Goal: Complete application form

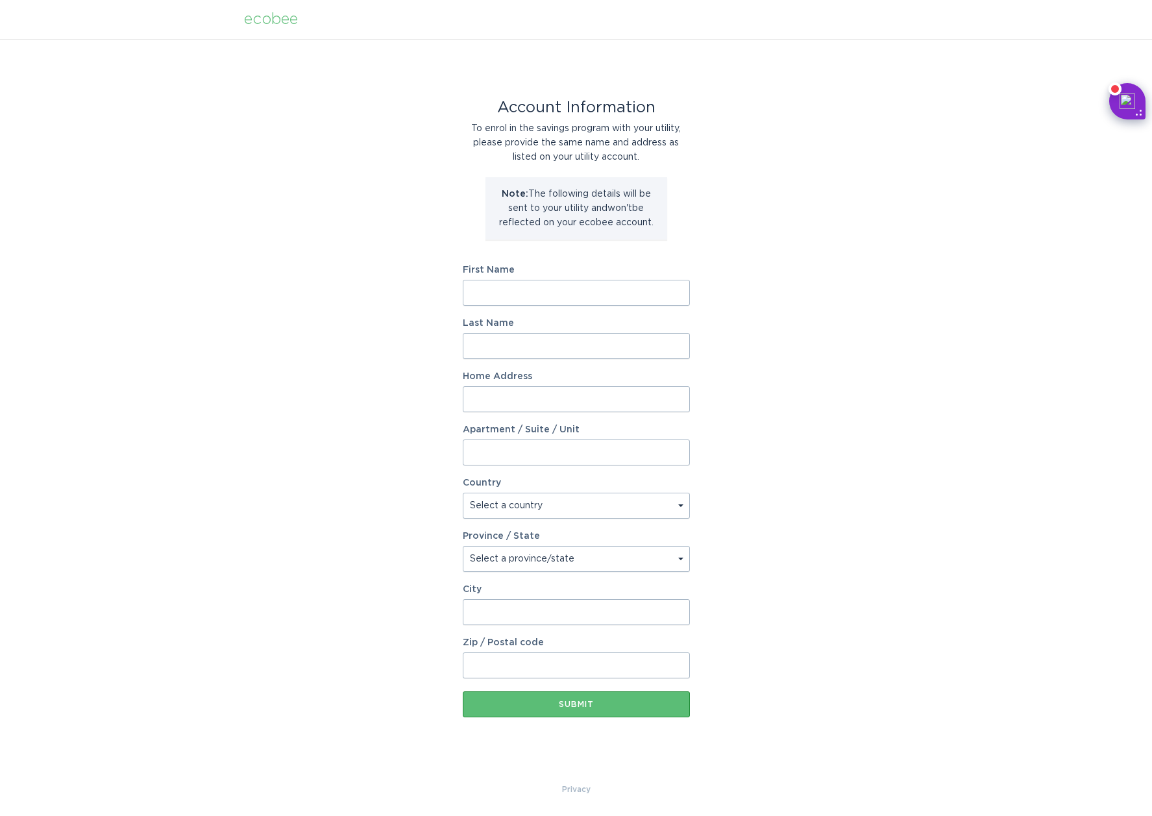
click at [489, 293] on input "First Name" at bounding box center [576, 293] width 227 height 26
type input "[PERSON_NAME]"
click at [514, 403] on input "Home Address" at bounding box center [576, 399] width 227 height 26
type input "[STREET_ADDRESS][PERSON_NAME]"
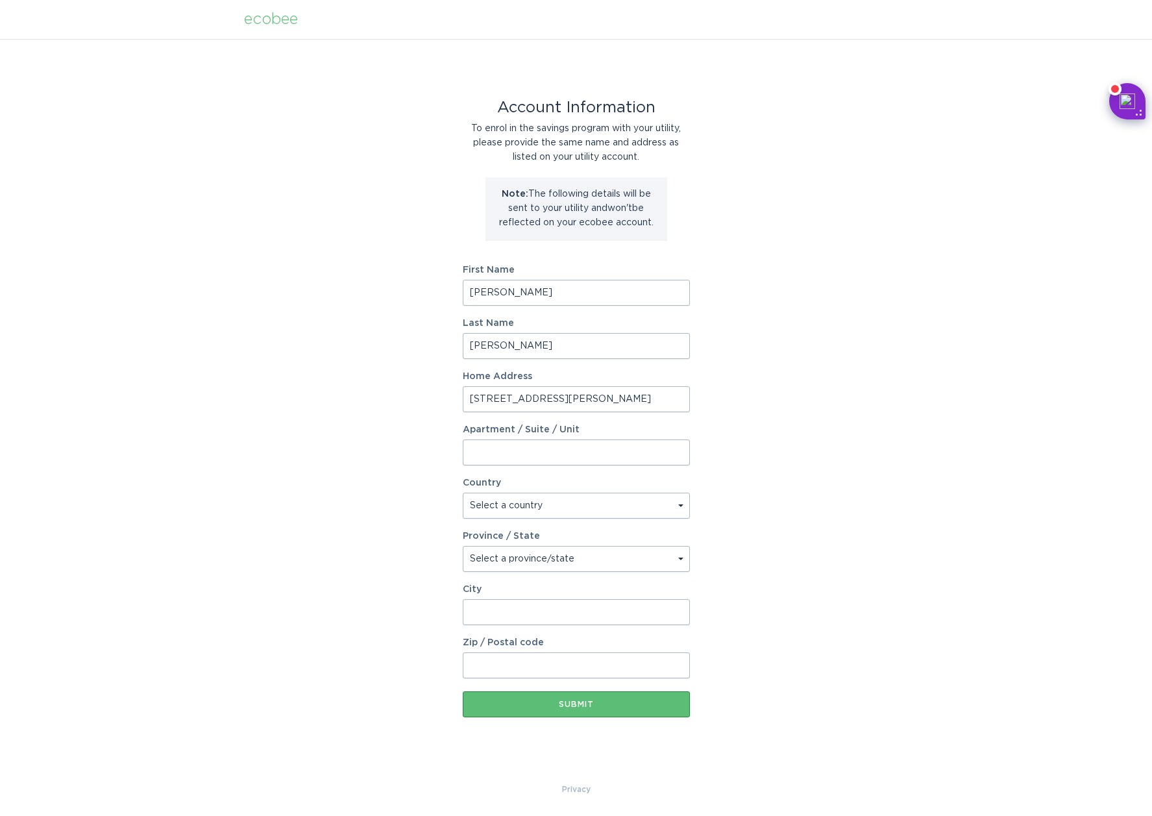
click at [493, 465] on form "First Name [PERSON_NAME] Last Name [PERSON_NAME] Home Address [STREET_ADDRESS][…" at bounding box center [576, 492] width 227 height 452
click at [495, 507] on select "Select a country [GEOGRAPHIC_DATA] [GEOGRAPHIC_DATA]" at bounding box center [576, 506] width 227 height 26
select select "US"
click at [463, 493] on select "Select a country [GEOGRAPHIC_DATA] [GEOGRAPHIC_DATA]" at bounding box center [576, 506] width 227 height 26
click at [501, 563] on select "Select a province/state [US_STATE] [US_STATE] [US_STATE] [US_STATE] [US_STATE] …" at bounding box center [576, 559] width 227 height 26
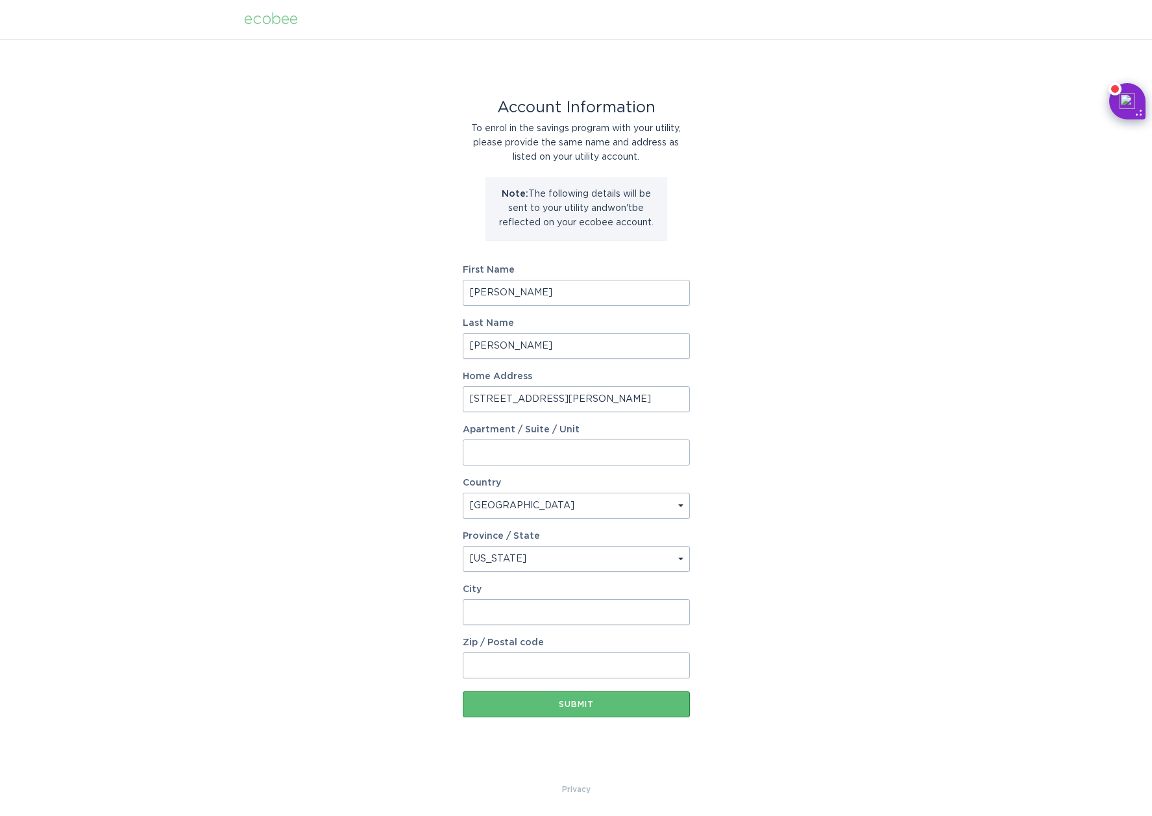
click at [463, 546] on select "Select a province/state [US_STATE] [US_STATE] [US_STATE] [US_STATE] [US_STATE] …" at bounding box center [576, 559] width 227 height 26
click at [497, 567] on select "Select a province/state [US_STATE] [US_STATE] [US_STATE] [US_STATE] [US_STATE] …" at bounding box center [576, 559] width 227 height 26
select select "MI"
click at [463, 546] on select "Select a province/state [US_STATE] [US_STATE] [US_STATE] [US_STATE] [US_STATE] …" at bounding box center [576, 559] width 227 height 26
click at [504, 614] on input "City" at bounding box center [576, 612] width 227 height 26
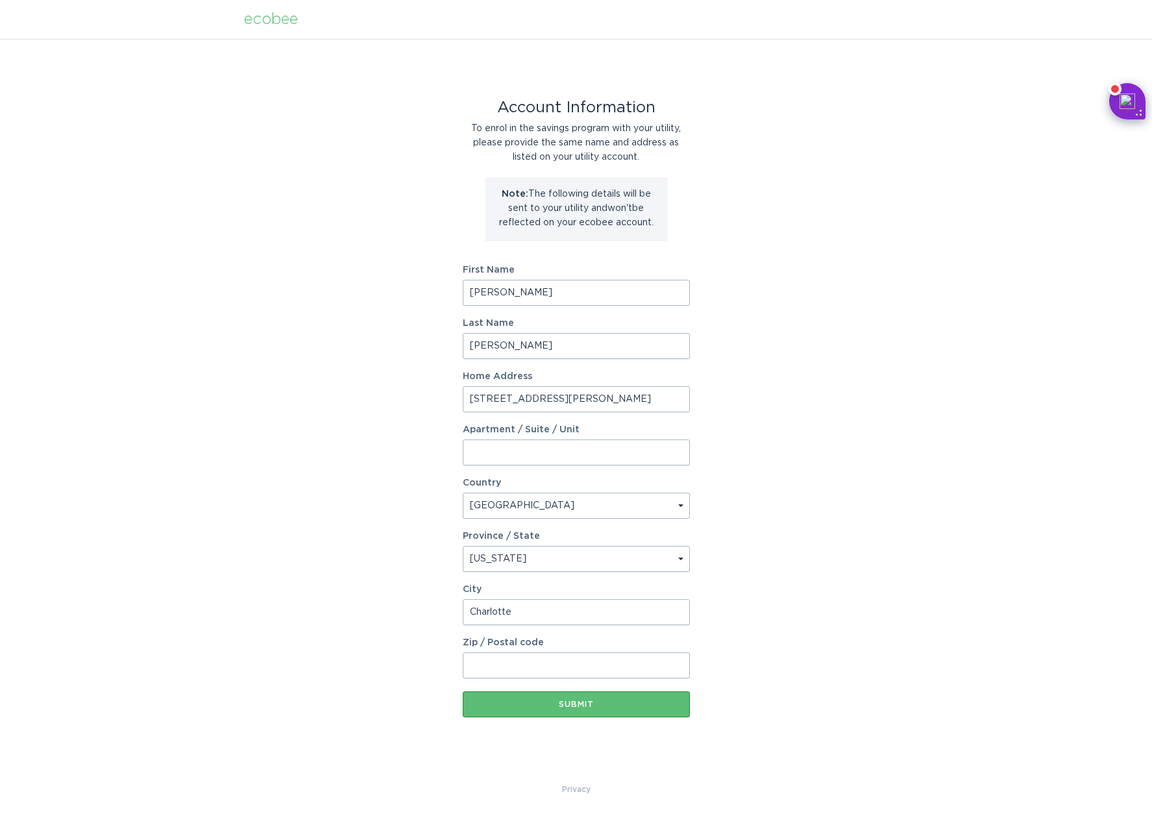
type input "Charlotte"
click at [321, 601] on div "Account Information To enrol in the savings program with your utility, please p…" at bounding box center [576, 410] width 1152 height 743
click at [552, 659] on input "Zip / Postal code" at bounding box center [576, 665] width 227 height 26
type input "48813"
click at [419, 674] on div "Account Information To enrol in the savings program with your utility, please p…" at bounding box center [576, 410] width 1152 height 743
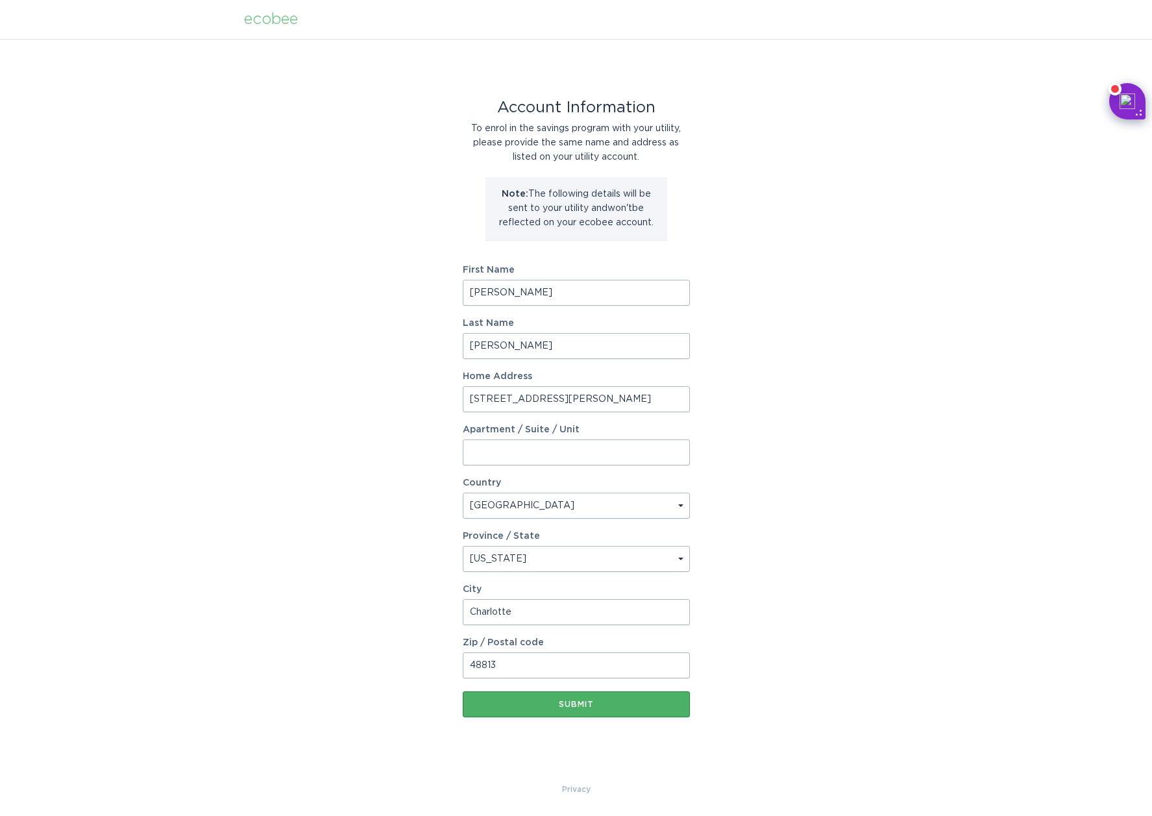
click at [528, 710] on button "Submit" at bounding box center [576, 704] width 227 height 26
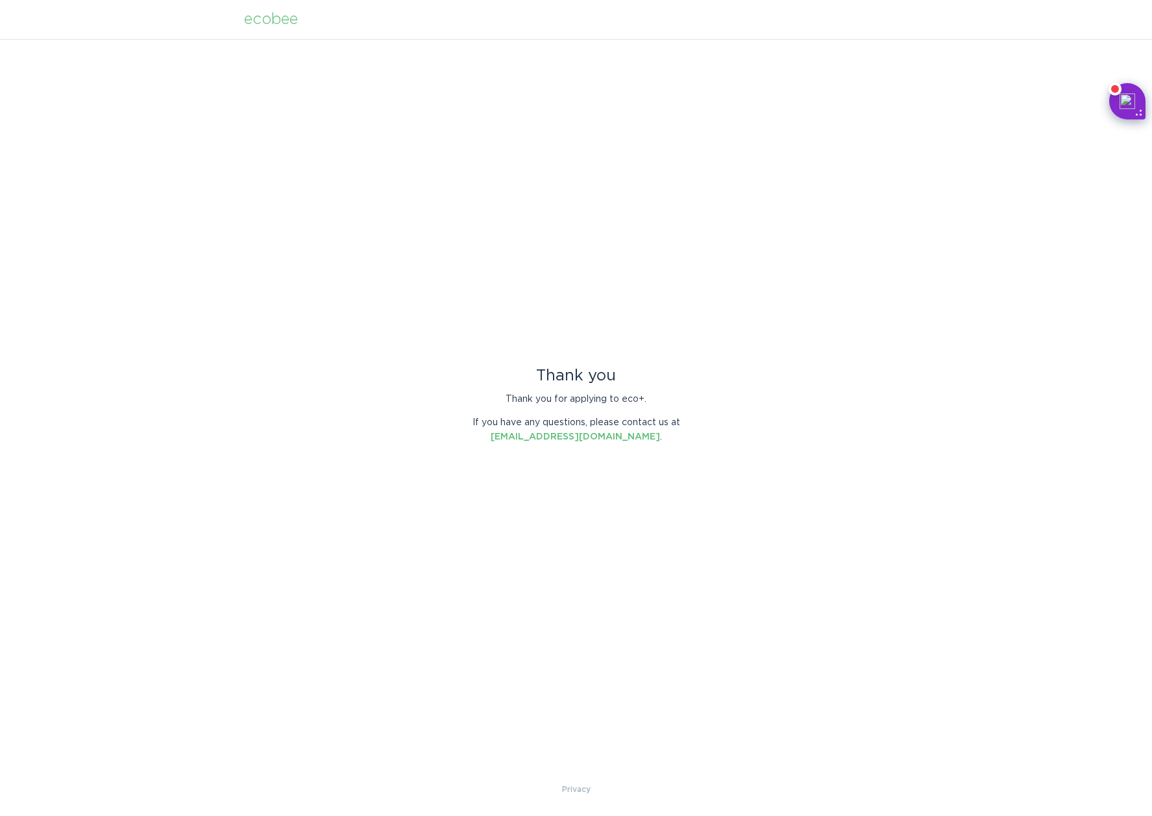
click at [259, 204] on div "Thank you Thank you for applying to eco+. If you have any questions, please con…" at bounding box center [576, 410] width 1152 height 743
click at [176, 138] on div "Thank you Thank you for applying to eco+. If you have any questions, please con…" at bounding box center [576, 410] width 1152 height 743
